Goal: Task Accomplishment & Management: Use online tool/utility

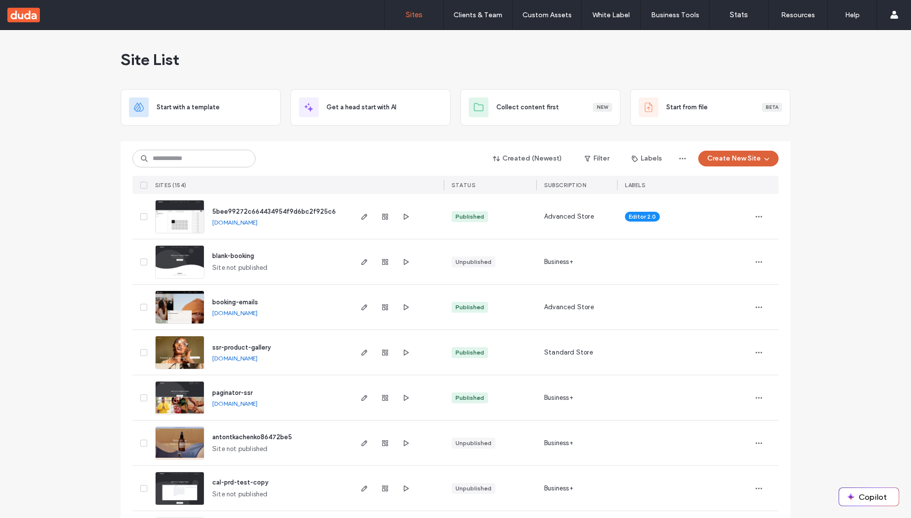
click at [736, 160] on button "Create New Site" at bounding box center [738, 159] width 80 height 16
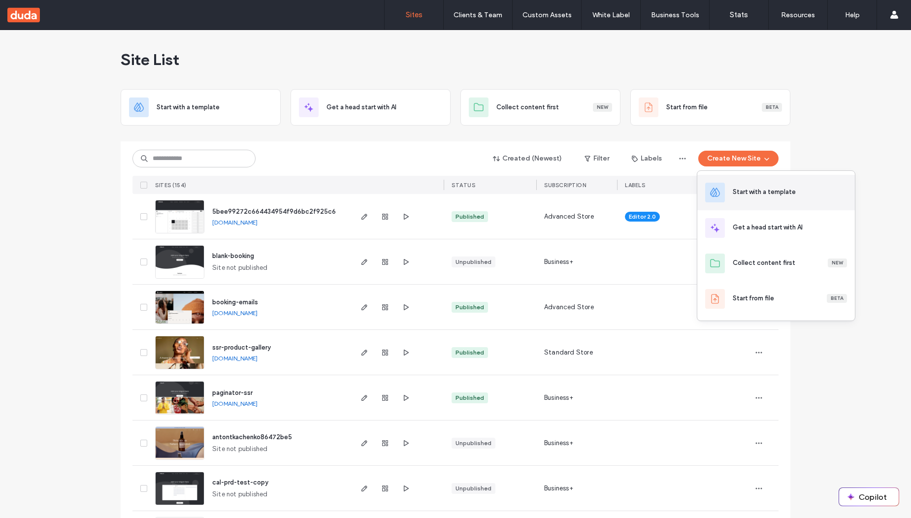
click at [796, 197] on div "Start with a template" at bounding box center [789, 192] width 114 height 11
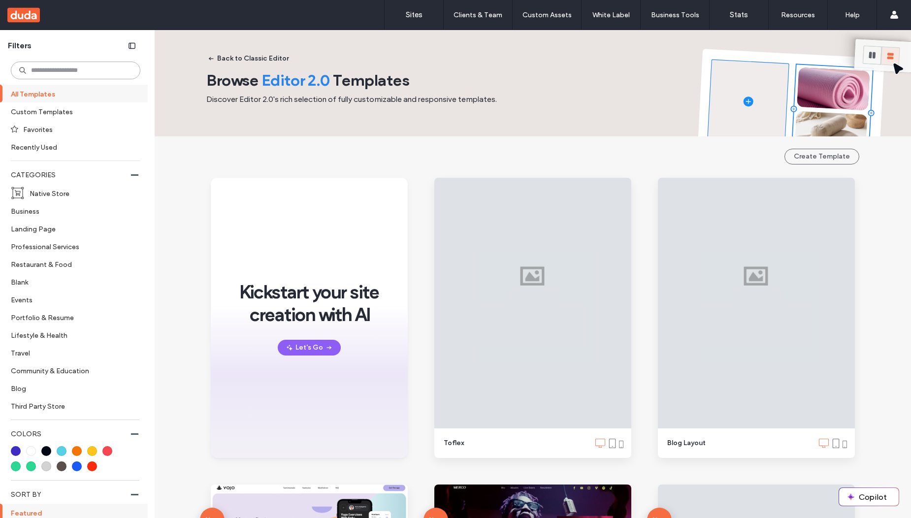
click at [60, 71] on input at bounding box center [75, 71] width 129 height 18
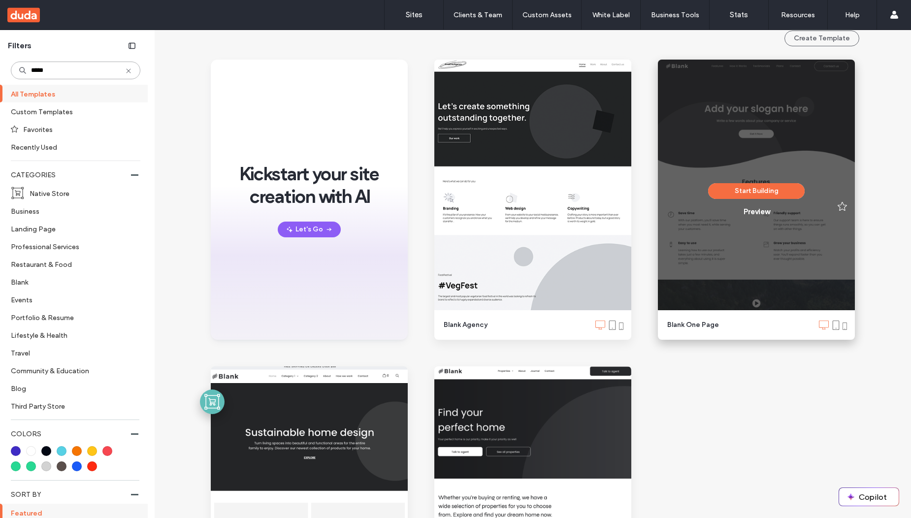
scroll to position [59, 0]
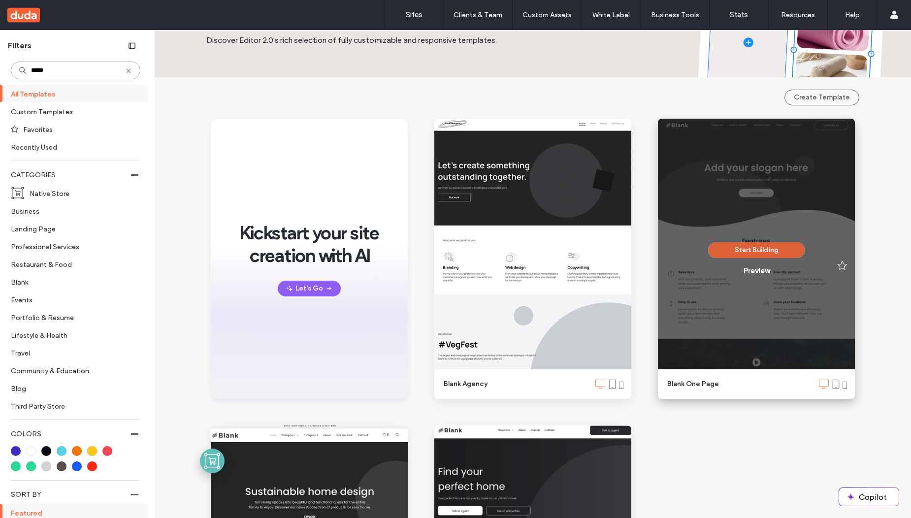
type input "*****"
click at [769, 244] on button "Start Building" at bounding box center [756, 250] width 96 height 16
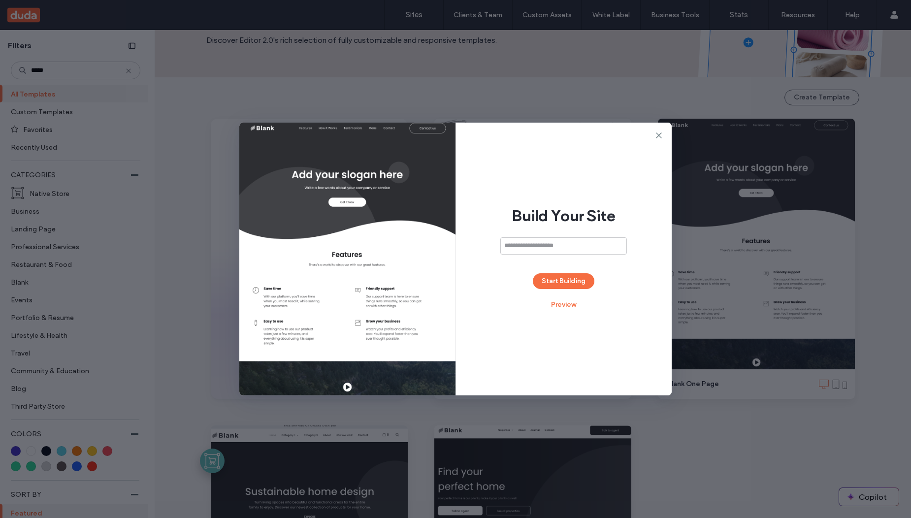
click at [558, 250] on input at bounding box center [563, 245] width 126 height 17
type input "*********"
click at [567, 286] on button "Start Building" at bounding box center [564, 281] width 62 height 16
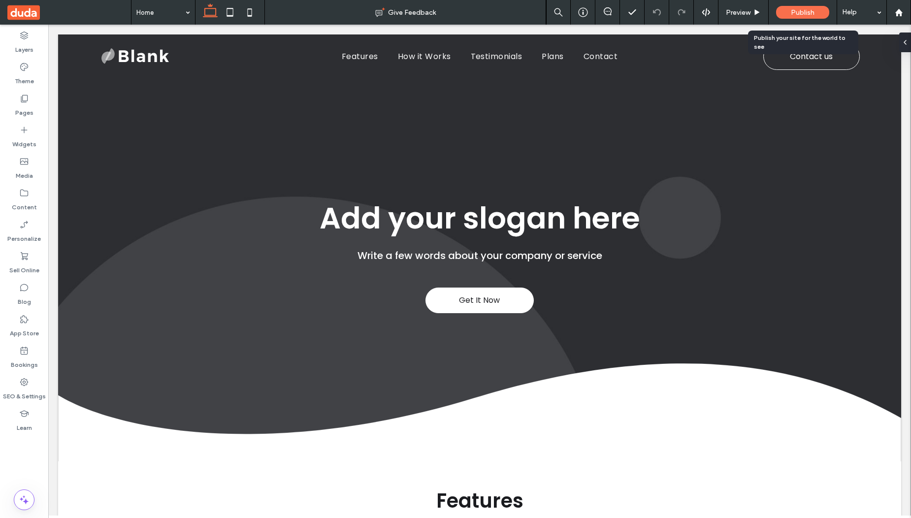
click at [813, 14] on span "Publish" at bounding box center [802, 12] width 24 height 8
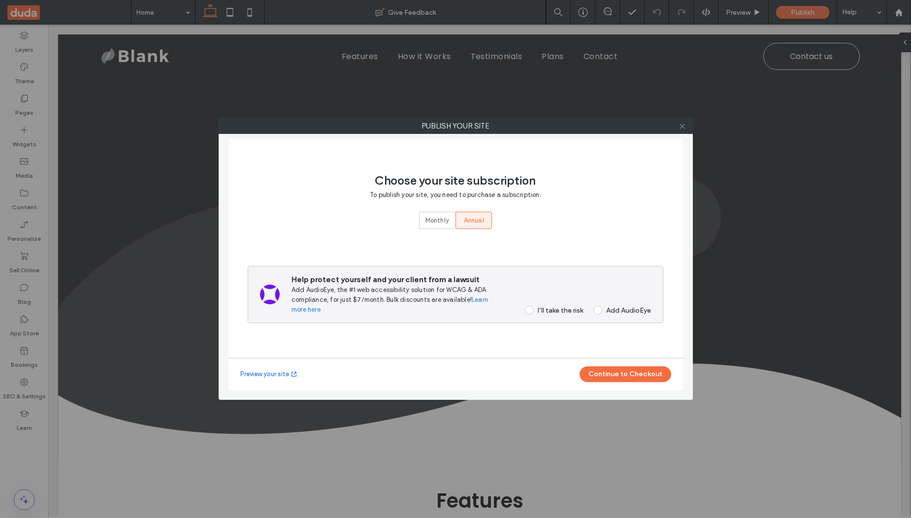
click at [682, 126] on use at bounding box center [681, 126] width 5 height 5
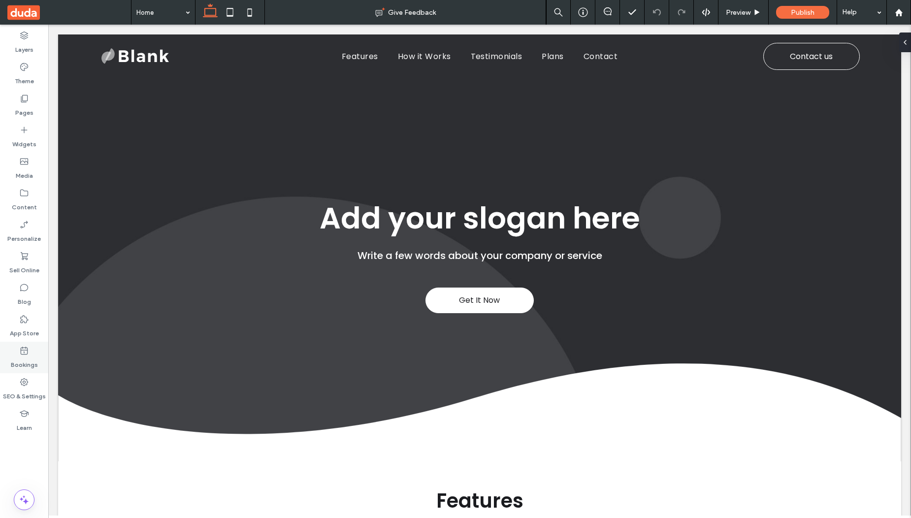
click at [22, 357] on label "Bookings" at bounding box center [24, 362] width 27 height 14
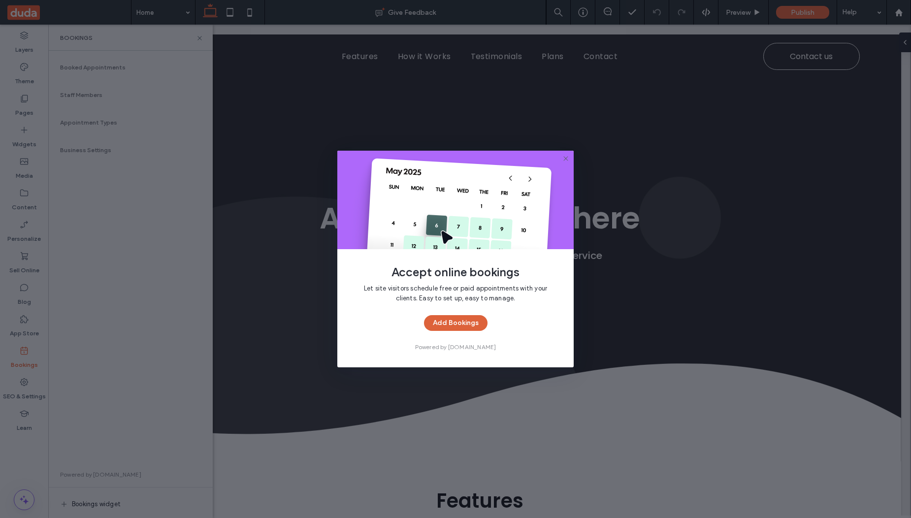
click at [475, 326] on button "Add Bookings" at bounding box center [455, 323] width 63 height 16
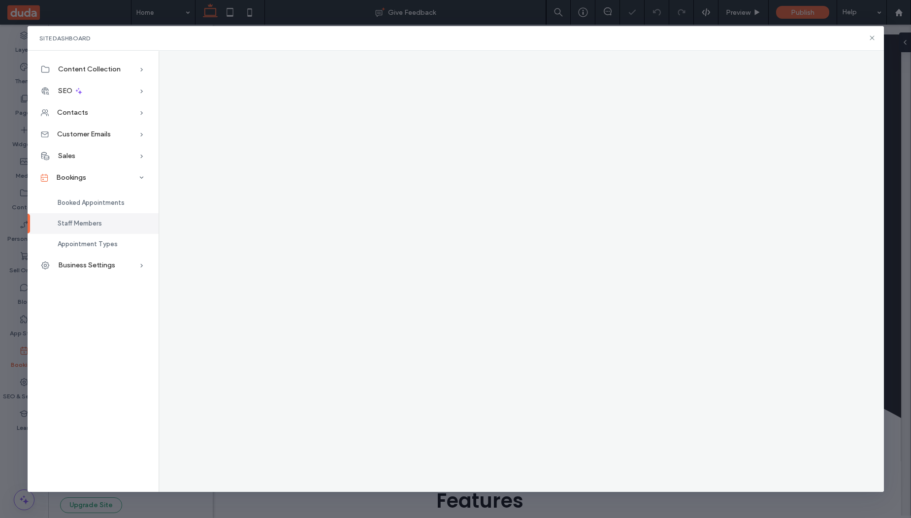
click at [870, 38] on icon at bounding box center [872, 38] width 8 height 8
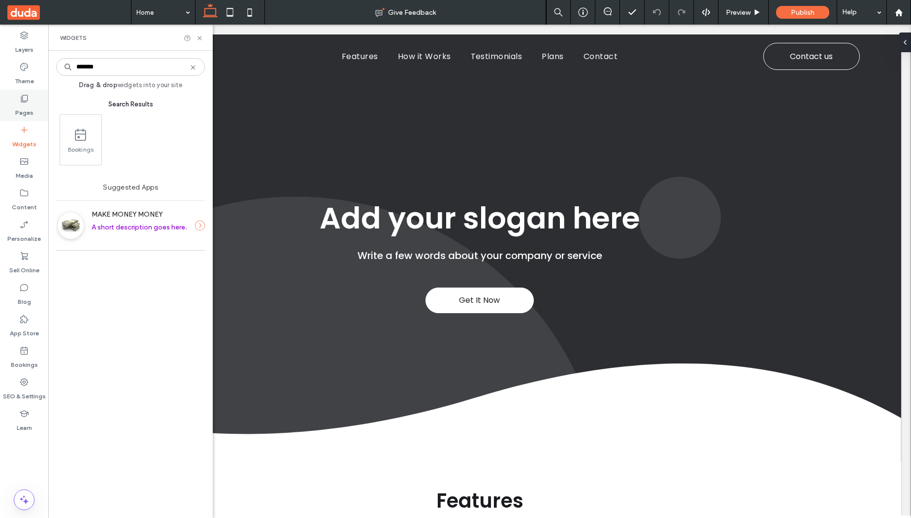
click at [22, 97] on icon at bounding box center [24, 99] width 10 height 10
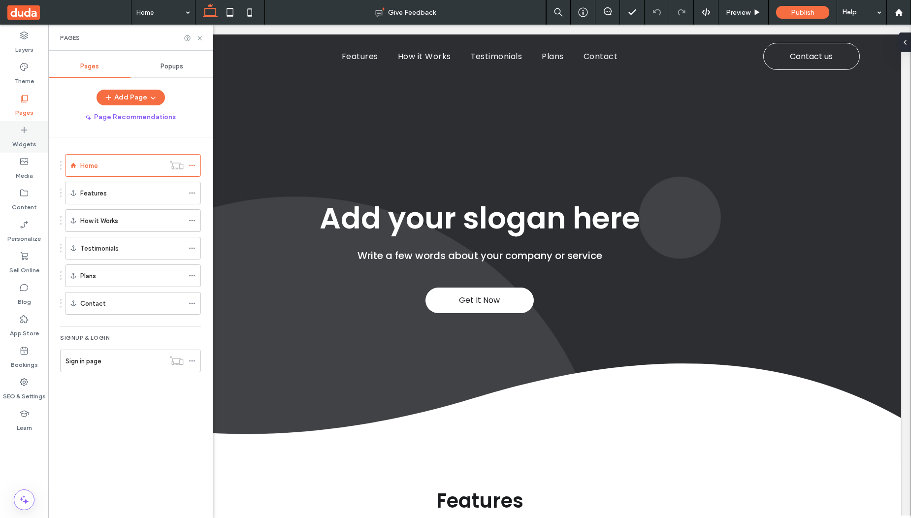
click at [24, 137] on label "Widgets" at bounding box center [24, 142] width 24 height 14
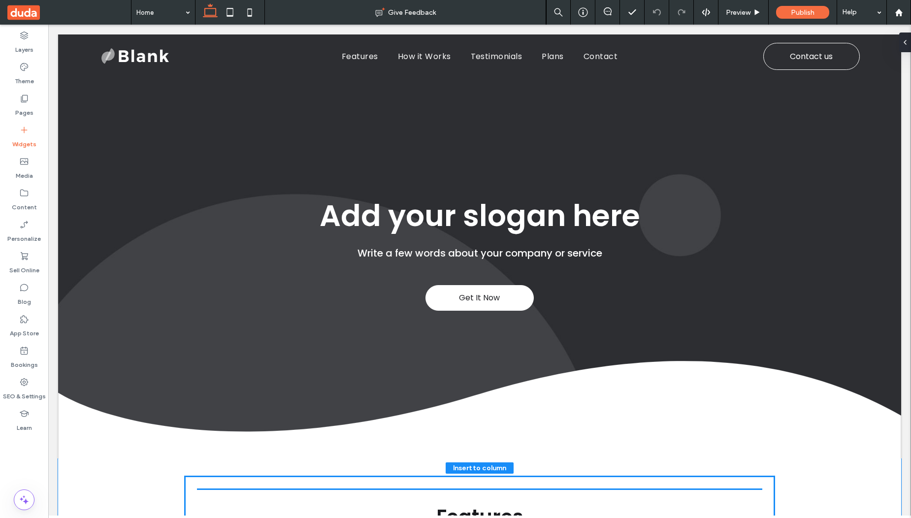
scroll to position [20, 0]
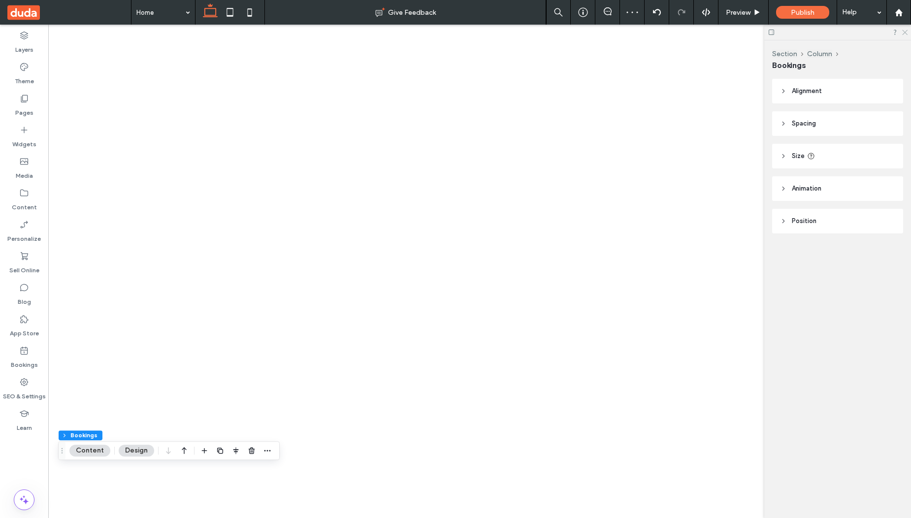
click at [903, 31] on use at bounding box center [904, 32] width 5 height 5
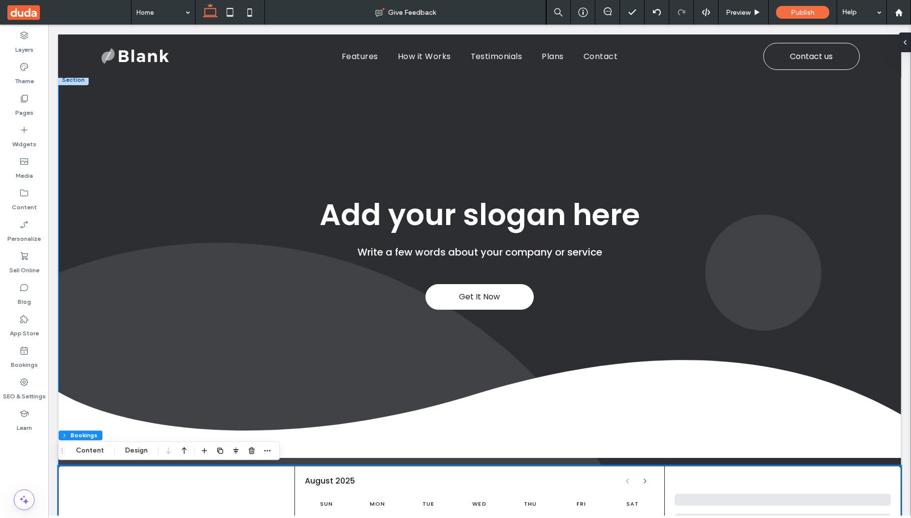
scroll to position [0, 0]
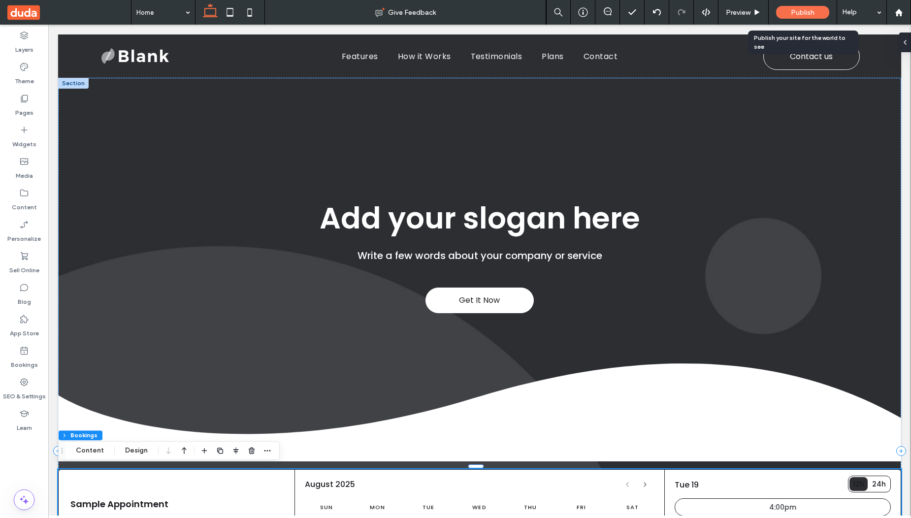
click at [814, 13] on span "Publish" at bounding box center [802, 12] width 24 height 8
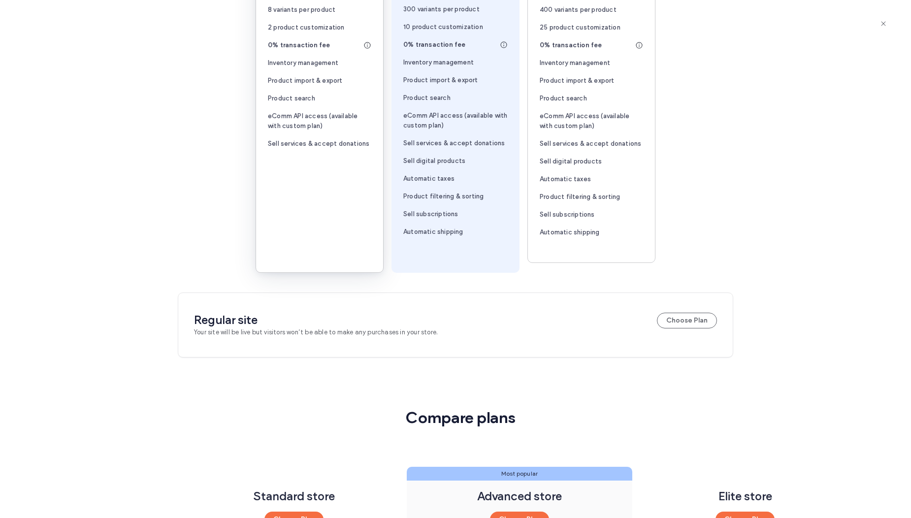
scroll to position [118, 0]
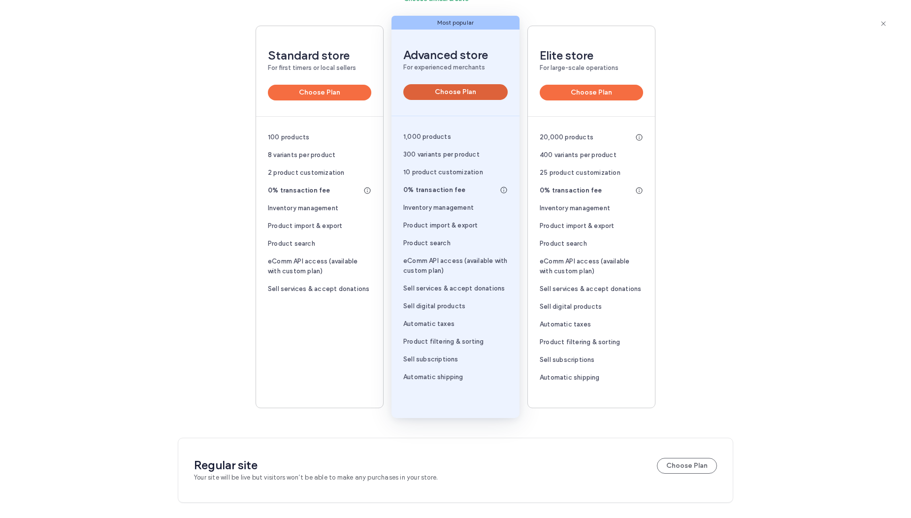
click at [460, 88] on button "Choose Plan" at bounding box center [455, 92] width 104 height 16
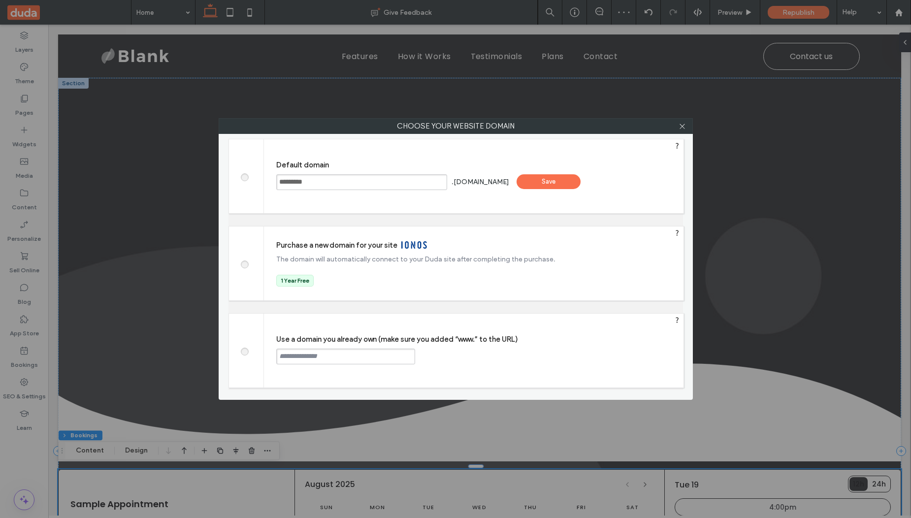
click at [578, 183] on div "Save" at bounding box center [548, 181] width 64 height 15
